Goal: Obtain resource: Download file/media

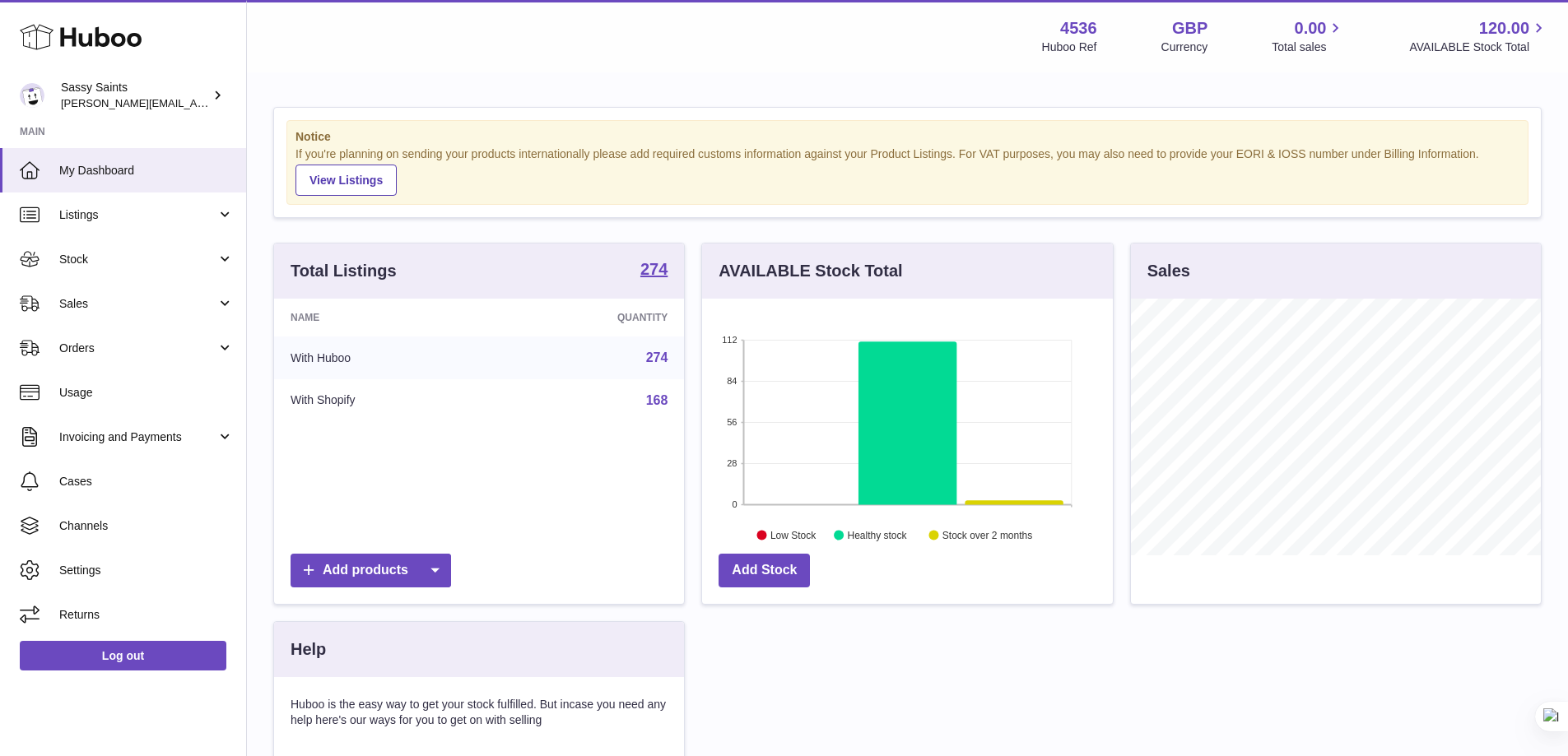
scroll to position [822382, 822542]
click at [148, 253] on span "Stock" at bounding box center [138, 259] width 157 height 15
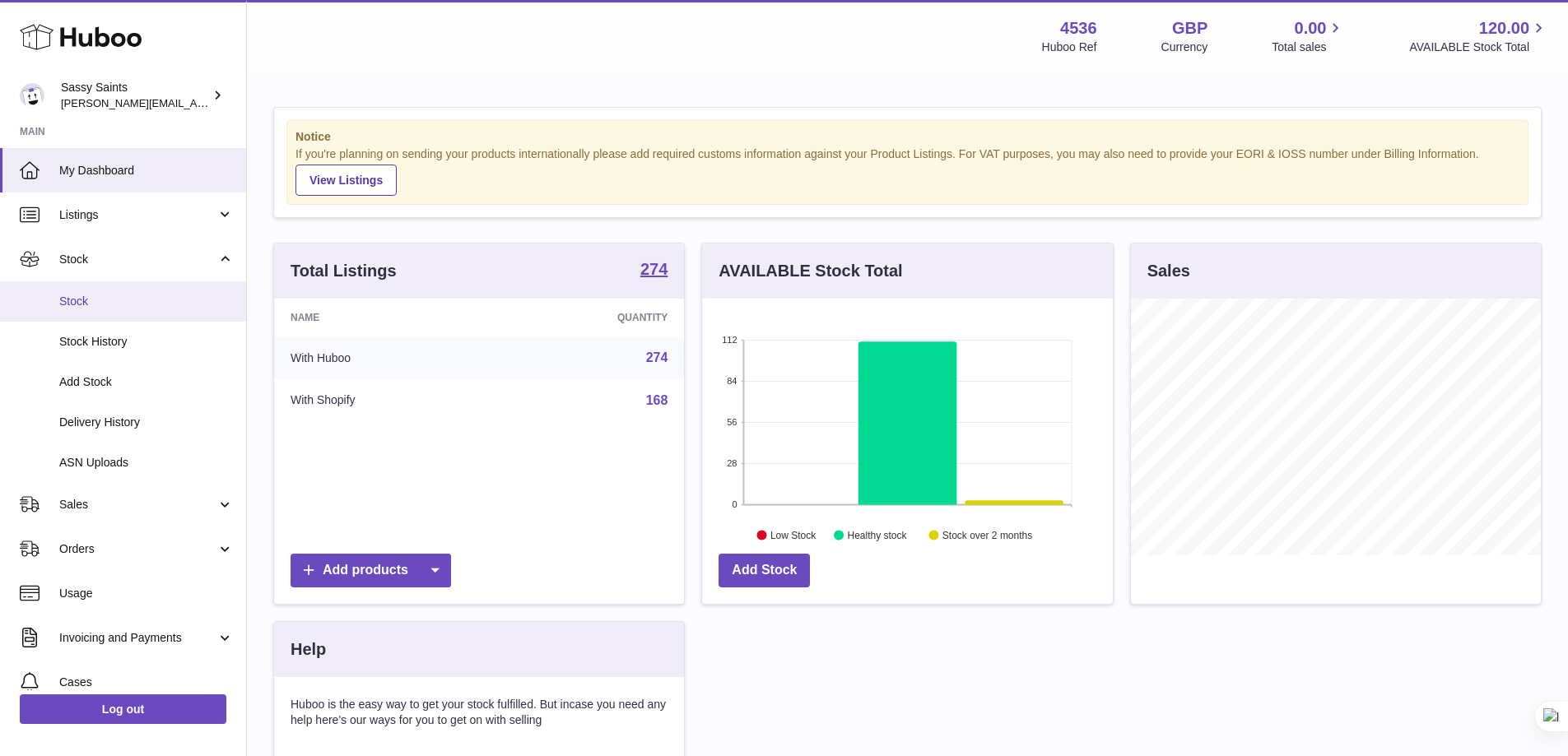
click at [100, 308] on span "Stock" at bounding box center [146, 301] width 174 height 15
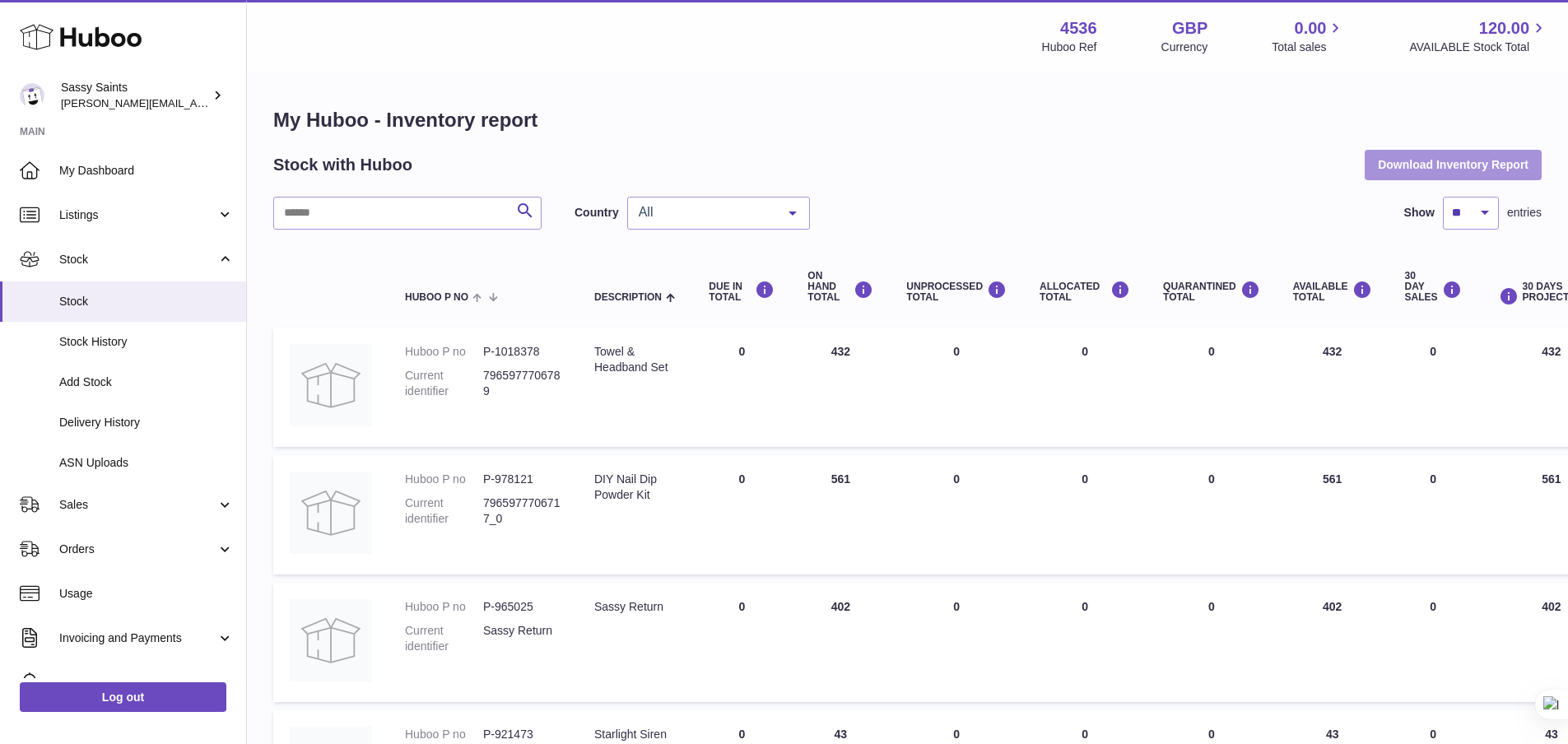
click at [1373, 163] on button "Download Inventory Report" at bounding box center [1453, 165] width 177 height 30
